Goal: Information Seeking & Learning: Find specific page/section

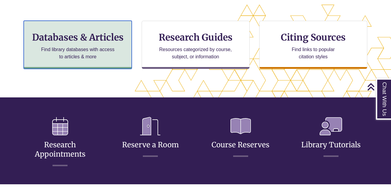
click at [88, 49] on p "Find library databases with access to articles & more" at bounding box center [78, 53] width 78 height 14
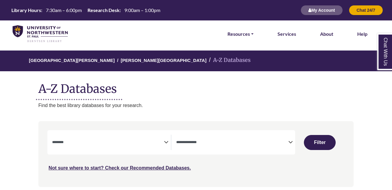
select select "Database Subject Filter"
select select "Database Types Filter"
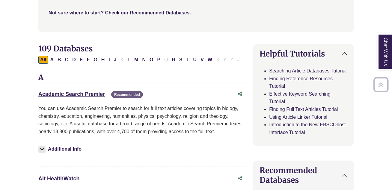
scroll to position [155, 0]
click at [95, 93] on link "Academic Search Premier This link opens in a new window" at bounding box center [71, 94] width 67 height 6
